Goal: Find specific page/section: Find specific page/section

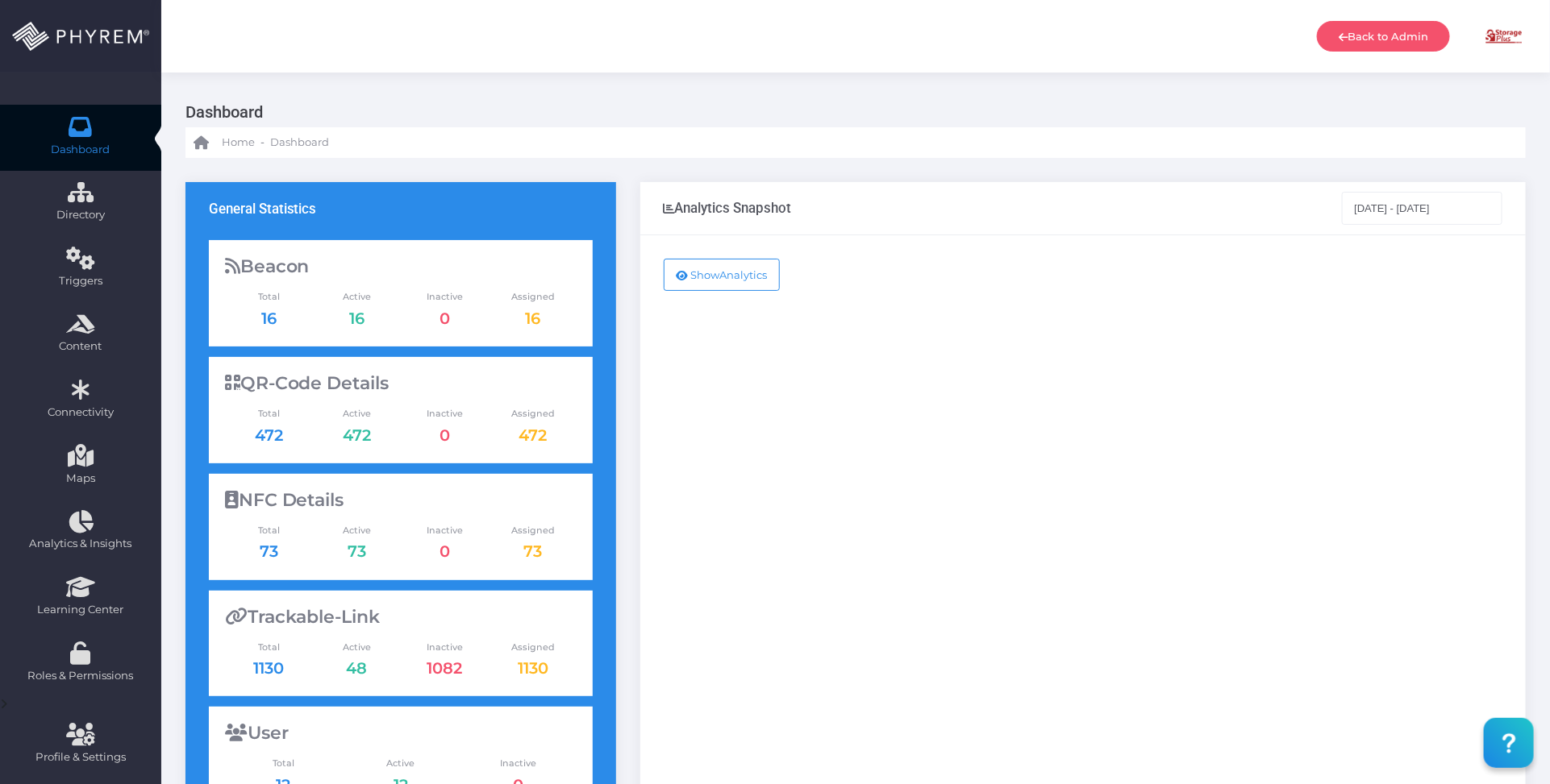
click at [981, 359] on div "Show Analytics" at bounding box center [1083, 656] width 886 height 842
click at [949, 386] on div "Show Analytics" at bounding box center [1083, 656] width 886 height 842
click at [1024, 425] on div "Show Analytics" at bounding box center [1083, 656] width 886 height 842
click at [1086, 417] on div "Show Analytics" at bounding box center [1083, 656] width 886 height 842
click at [1065, 481] on div "Show Analytics" at bounding box center [1083, 656] width 886 height 842
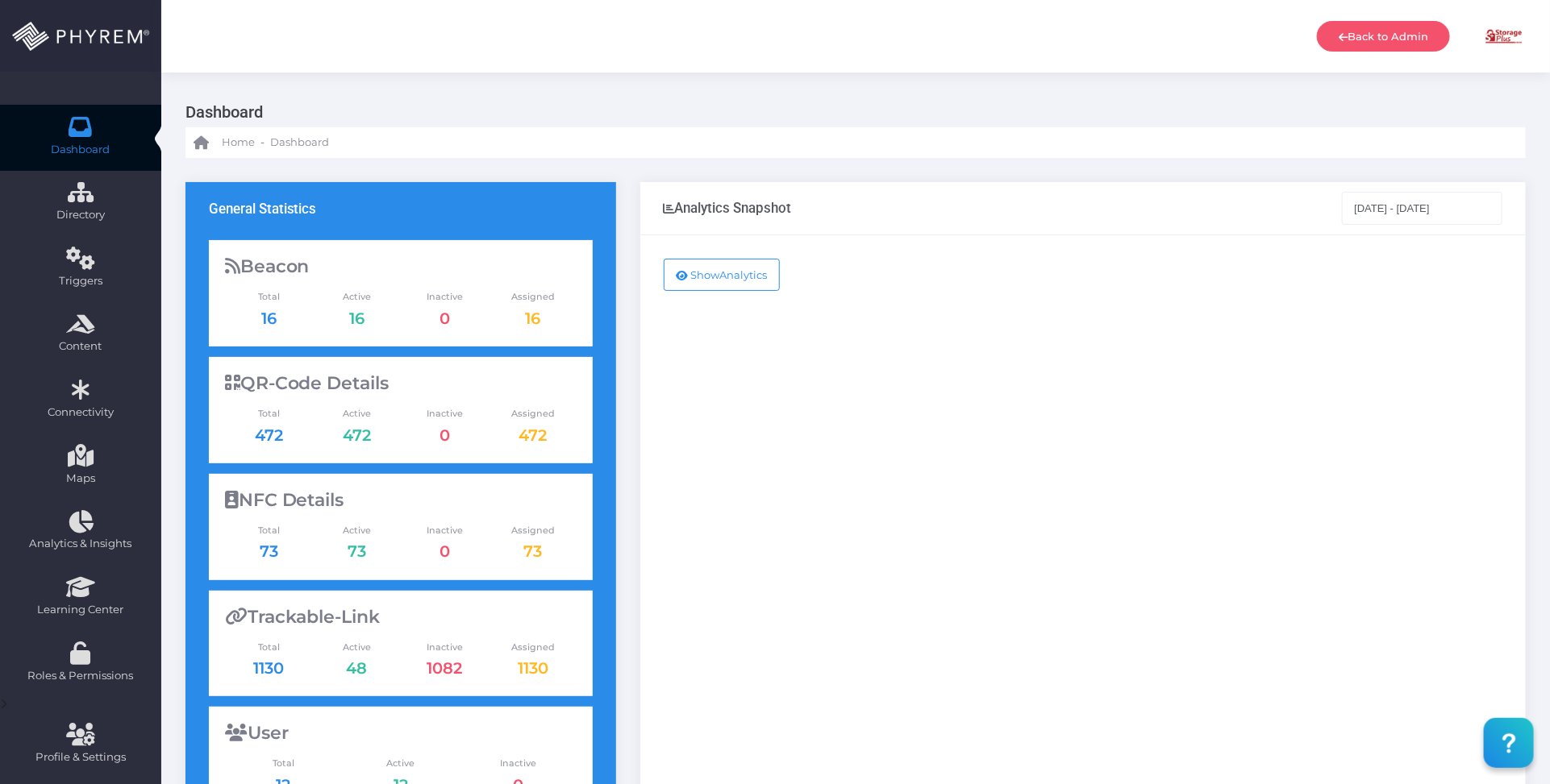
drag, startPoint x: 972, startPoint y: 461, endPoint x: 814, endPoint y: 465, distance: 158.1
click at [814, 465] on div "Show Analytics" at bounding box center [1083, 656] width 886 height 842
click at [1167, 413] on div "Show Analytics" at bounding box center [1083, 656] width 886 height 842
click at [1082, 256] on div "Show Analytics" at bounding box center [1083, 656] width 886 height 842
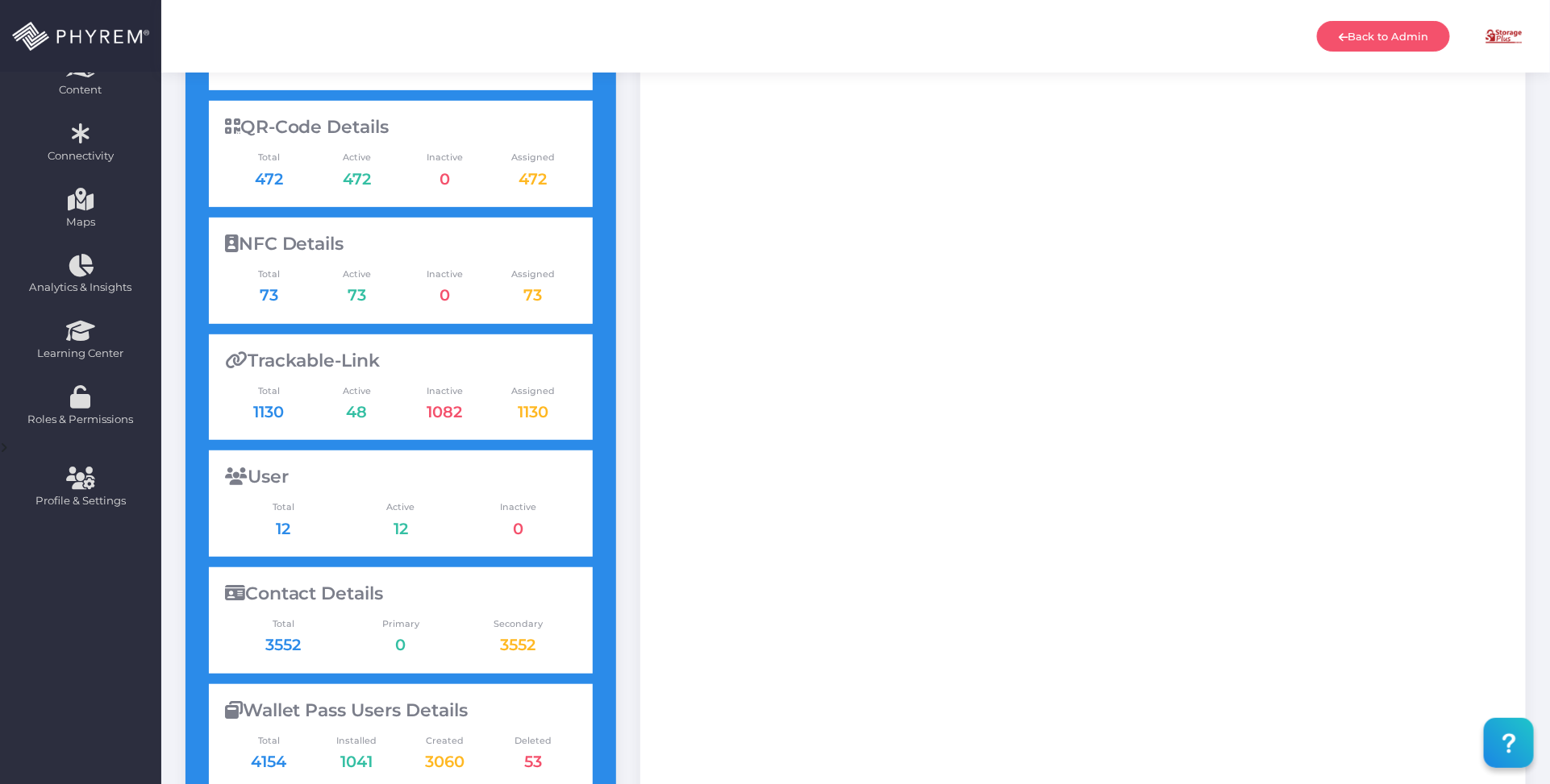
scroll to position [178, 0]
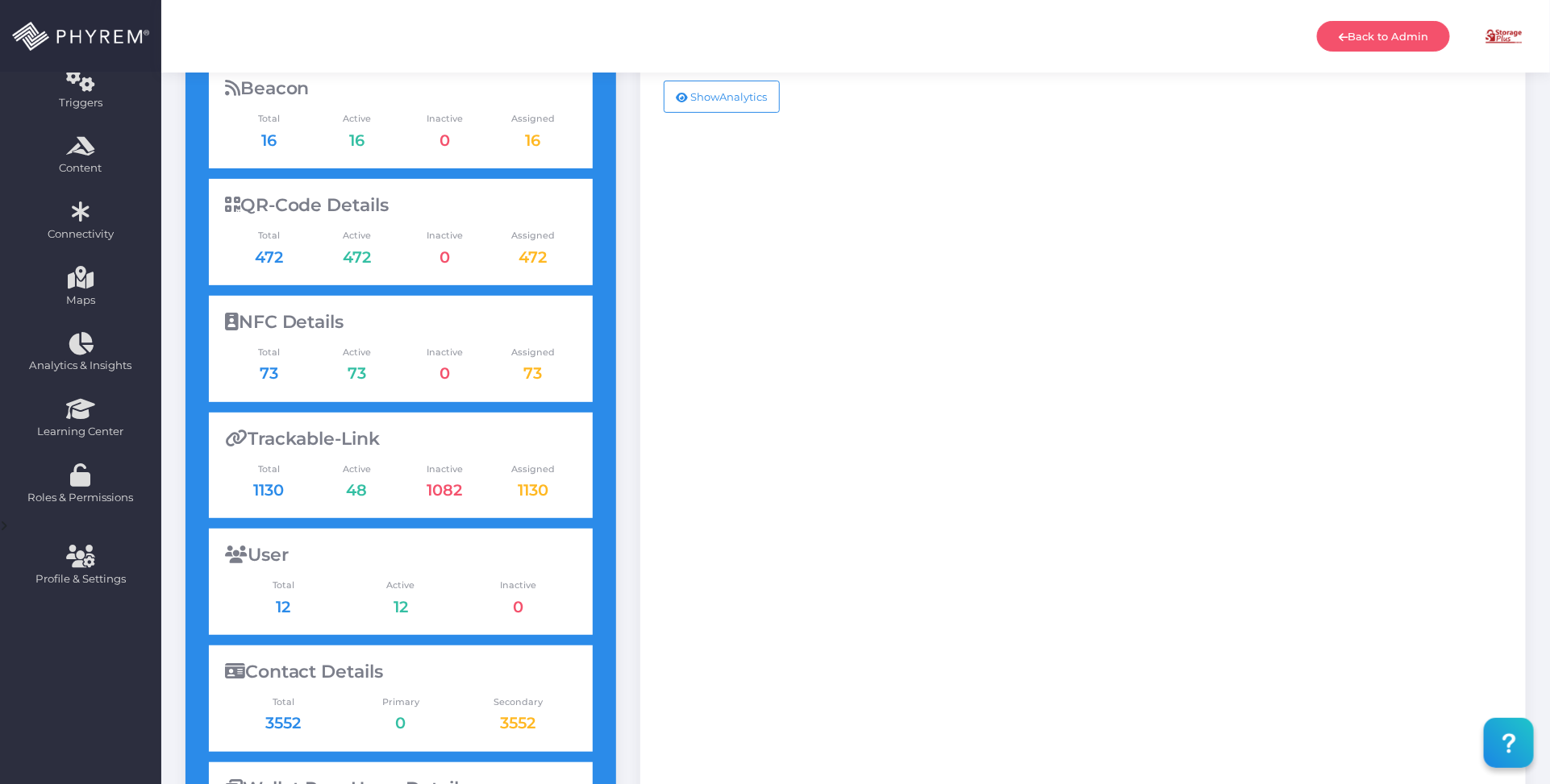
click at [1069, 355] on div "Show Analytics" at bounding box center [1083, 478] width 886 height 842
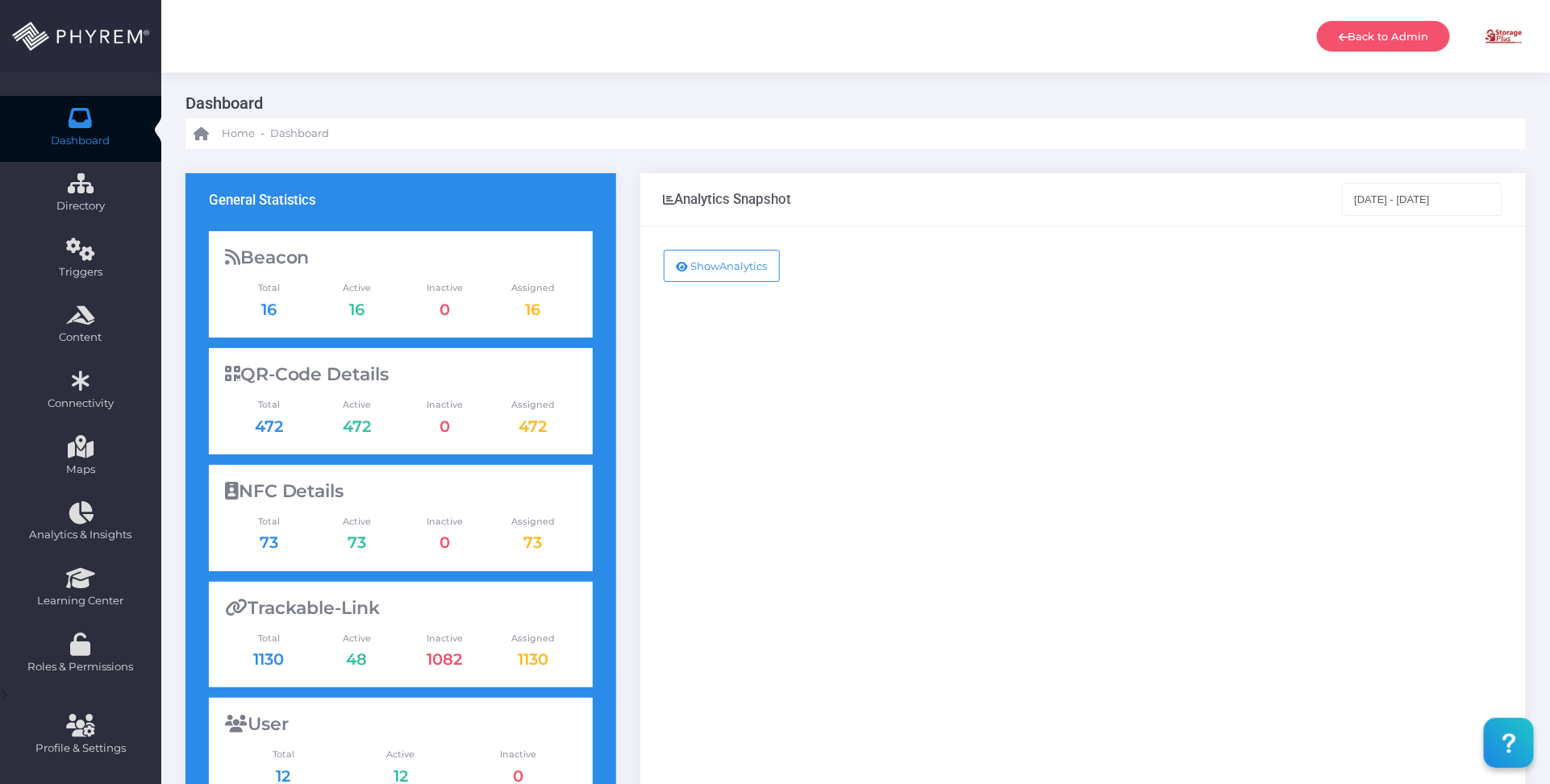
scroll to position [0, 0]
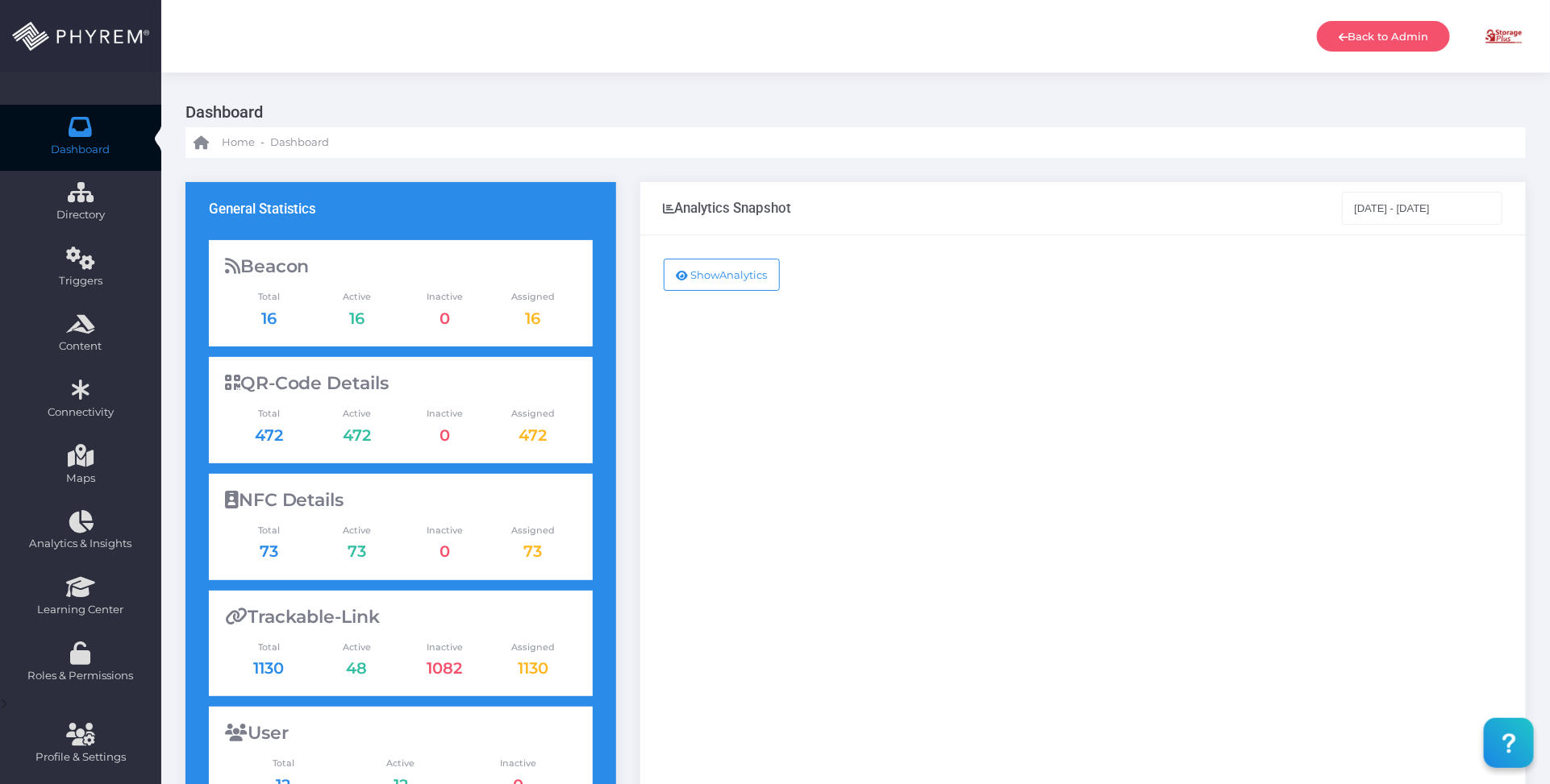
click at [1131, 446] on div "Show Analytics" at bounding box center [1083, 656] width 886 height 842
click at [1240, 392] on div "Show Analytics" at bounding box center [1083, 656] width 886 height 842
click at [851, 539] on div "Show Analytics" at bounding box center [1083, 656] width 886 height 842
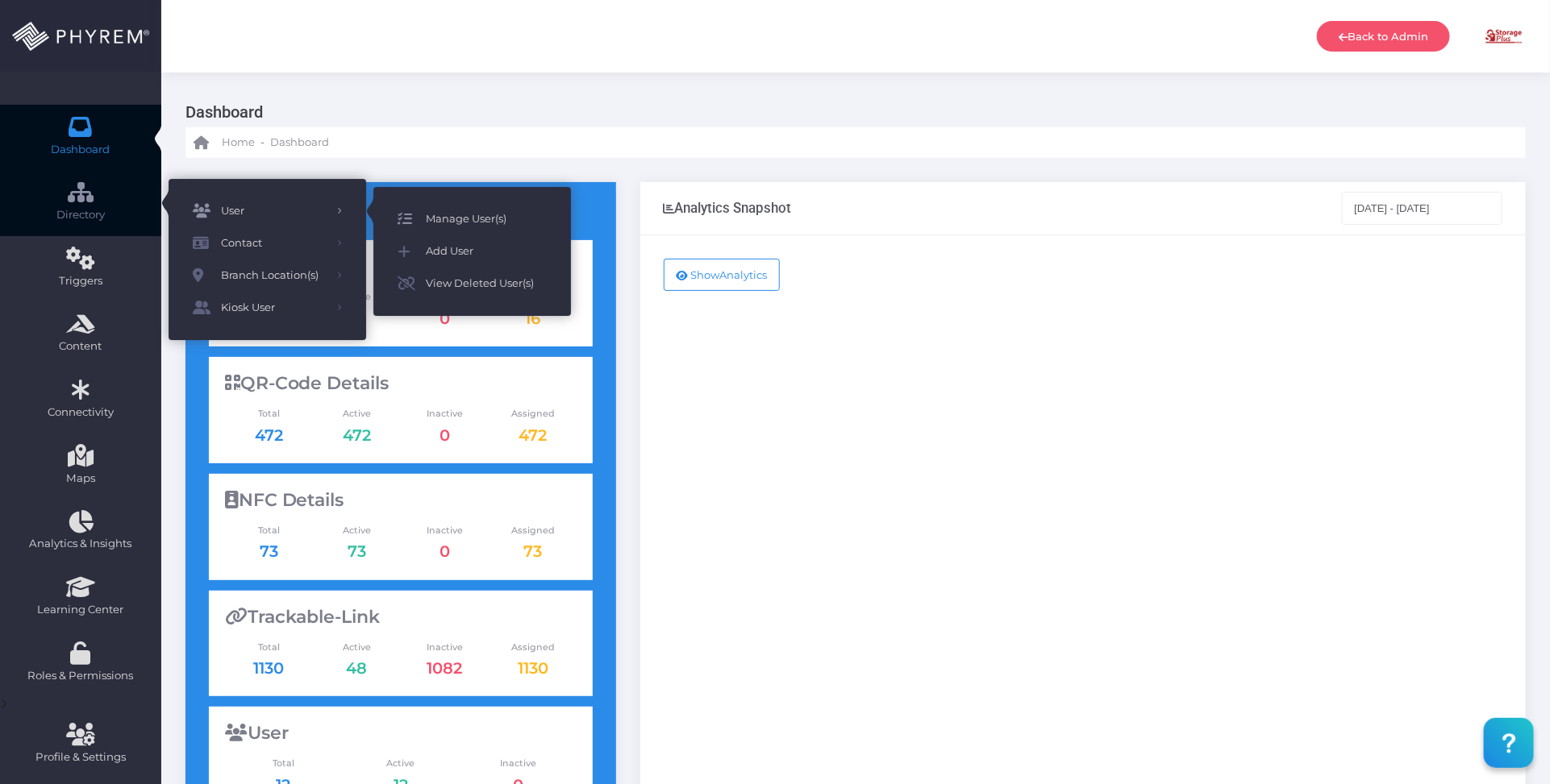
click at [448, 216] on span "Manage User(s)" at bounding box center [486, 219] width 121 height 21
